Goal: Find specific page/section: Find specific page/section

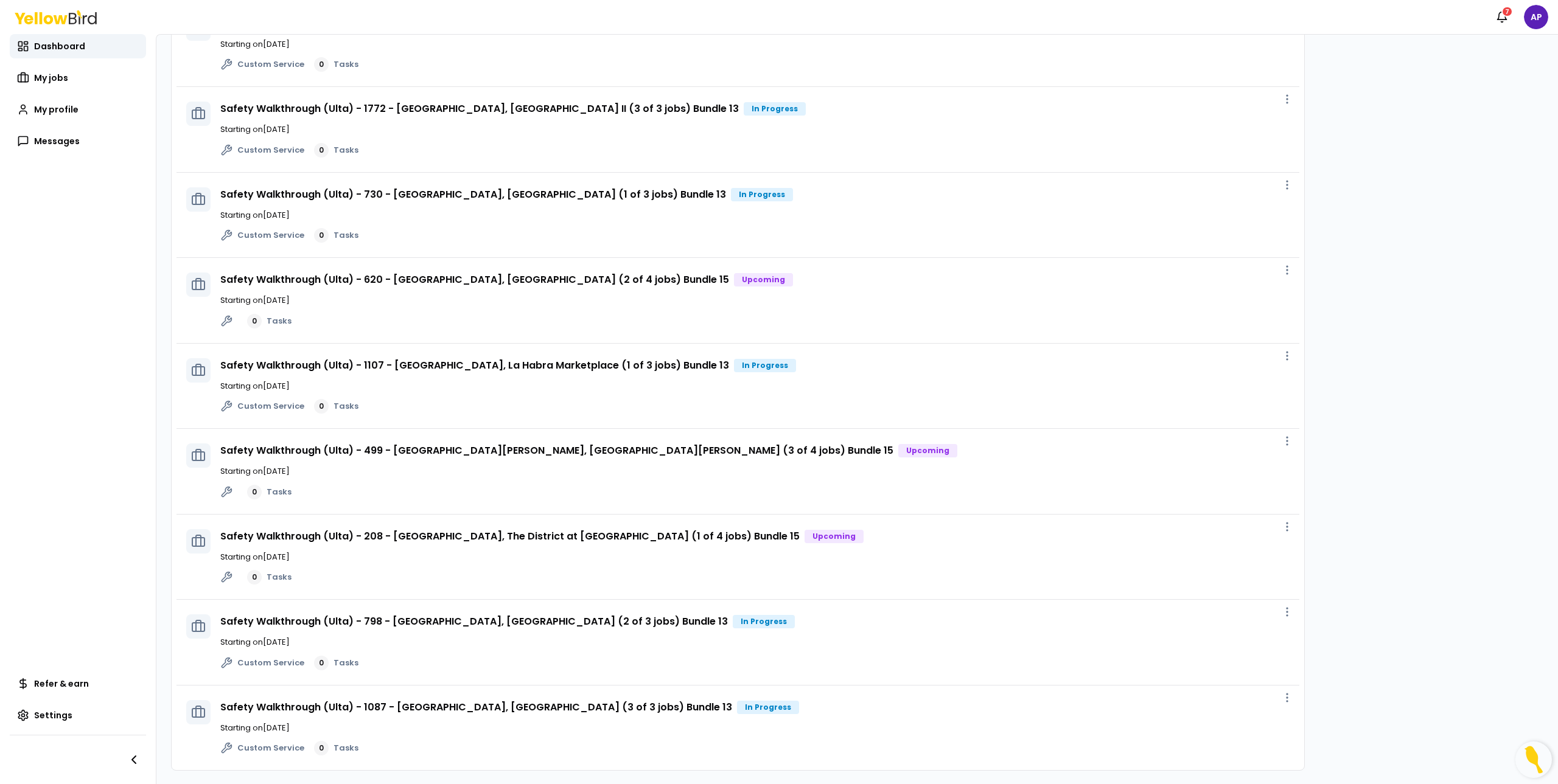
scroll to position [399, 0]
click at [54, 79] on span "My jobs" at bounding box center [51, 77] width 34 height 12
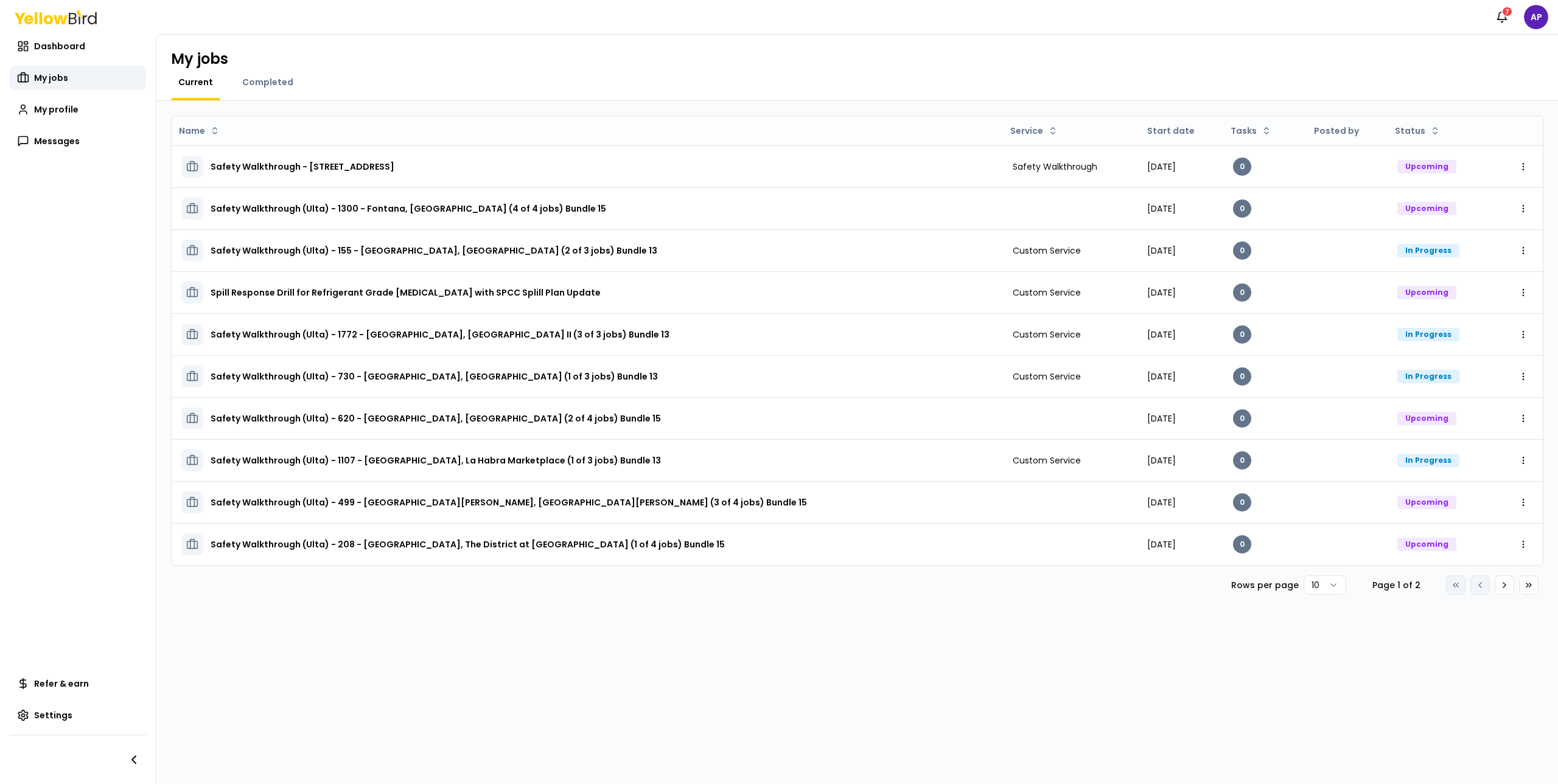
click at [235, 99] on div at bounding box center [267, 99] width 66 height 2
click at [264, 78] on span "Completed" at bounding box center [268, 82] width 51 height 12
